Goal: Information Seeking & Learning: Learn about a topic

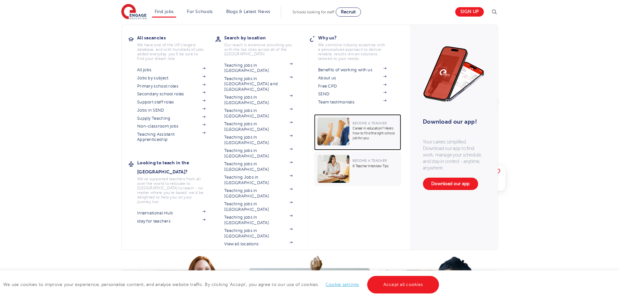
click at [359, 137] on p "Career in education? Here’s how to find the right school job for you" at bounding box center [375, 133] width 45 height 15
click at [358, 164] on p "6 Teacher Interview Tips" at bounding box center [375, 166] width 45 height 5
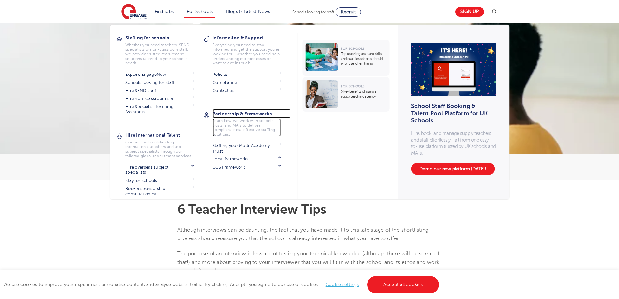
click at [226, 114] on h3 "Partnership & Frameworks" at bounding box center [252, 113] width 78 height 9
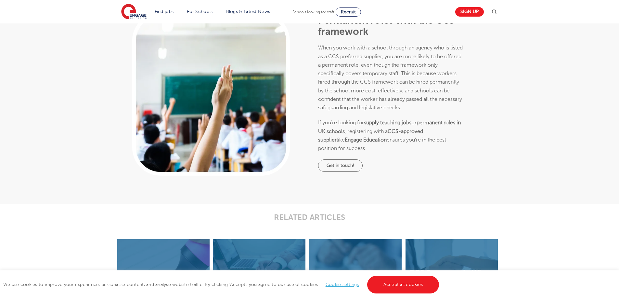
scroll to position [758, 0]
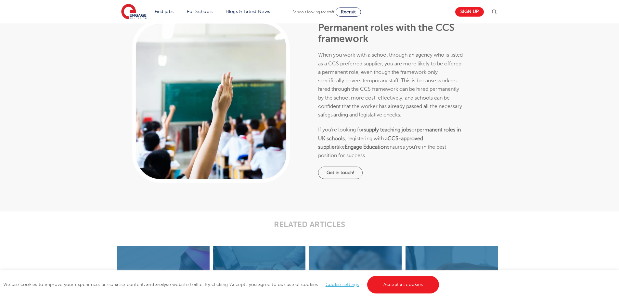
drag, startPoint x: 200, startPoint y: 205, endPoint x: 112, endPoint y: 207, distance: 88.1
click at [112, 207] on div "Permanent roles with the CCS framework When you work with a school through an a…" at bounding box center [309, 101] width 619 height 220
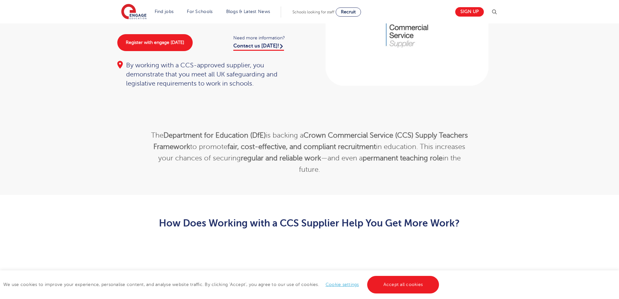
scroll to position [0, 0]
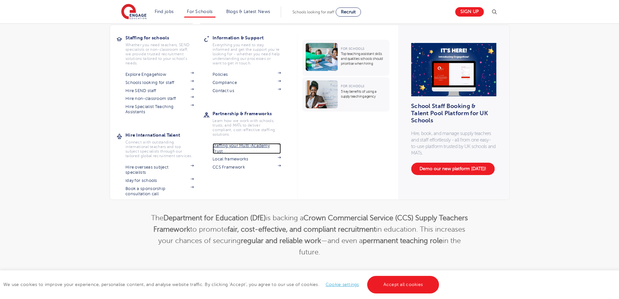
click at [232, 146] on link "Staffing your Multi-Academy Trust" at bounding box center [247, 148] width 68 height 11
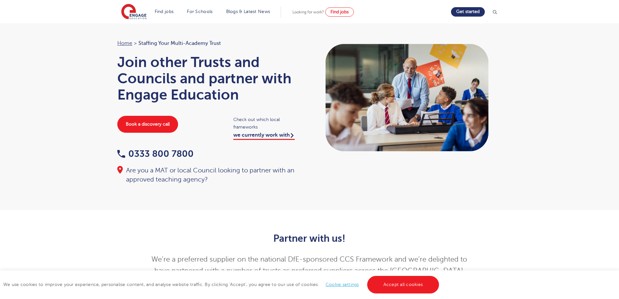
scroll to position [11, 0]
